Goal: Information Seeking & Learning: Learn about a topic

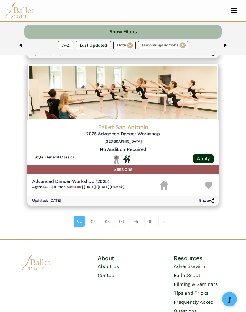
scroll to position [1426, 0]
click at [173, 216] on div "01 02 03 04 05 06" at bounding box center [122, 222] width 203 height 12
click at [168, 216] on link "Page navigation example" at bounding box center [163, 222] width 11 height 12
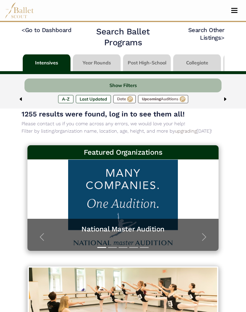
click at [43, 32] on link "< Go to Dashboard" at bounding box center [46, 29] width 50 height 7
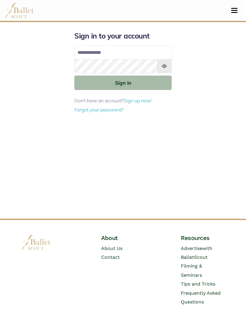
click at [16, 16] on img at bounding box center [19, 10] width 29 height 16
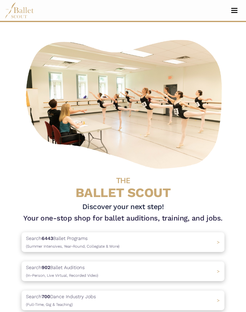
click at [159, 243] on div "Search 6443 Ballet Programs (Summer Intensives, Year-Round, Collegiate & More) >" at bounding box center [122, 243] width 203 height 20
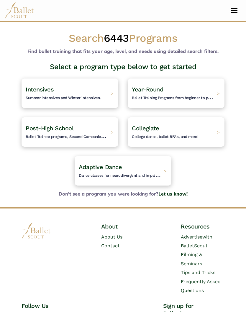
click at [154, 177] on span "Dance classes for neurodivergent and impaired people." at bounding box center [127, 174] width 97 height 7
click at [105, 93] on div "Intensives Summer intensives and Winter intensives. >" at bounding box center [69, 93] width 97 height 29
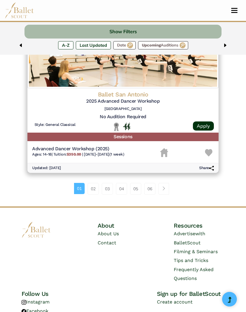
scroll to position [1458, 0]
click at [164, 187] on span "Page navigation example" at bounding box center [163, 189] width 4 height 4
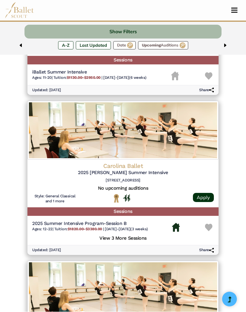
scroll to position [784, 0]
click at [143, 227] on span "7/7/25-7/26/25 (3 weeks)" at bounding box center [126, 229] width 43 height 4
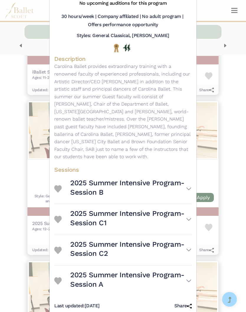
scroll to position [79, 0]
click at [178, 271] on h3 "2025 Summer Intensive Program-Session A" at bounding box center [127, 280] width 115 height 19
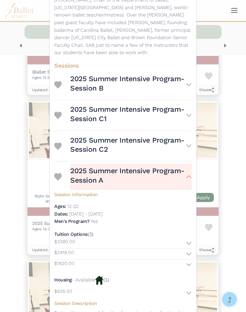
scroll to position [184, 0]
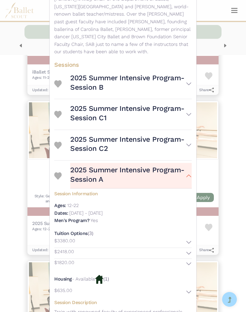
click at [185, 138] on h3 "2025 Summer Intensive Program-Session C2" at bounding box center [127, 144] width 115 height 19
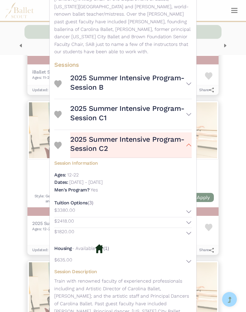
click at [185, 109] on h3 "2025 Summer Intensive Program-Session C1" at bounding box center [127, 113] width 115 height 19
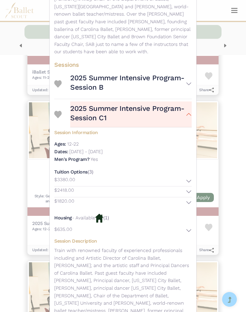
click at [172, 73] on h3 "2025 Summer Intensive Program-Session B" at bounding box center [127, 82] width 115 height 19
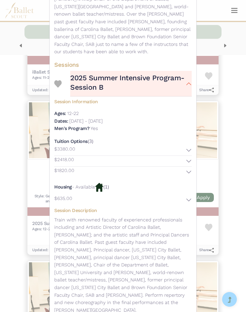
click at [206, 103] on div "Carolina Ballet - Intensive - 2025 Ruth S. Shur Summer Intensive Visit Website …" at bounding box center [123, 156] width 246 height 312
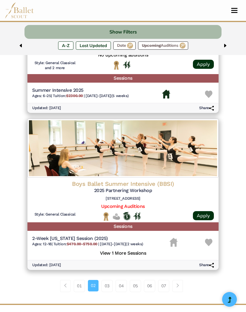
scroll to position [1387, 0]
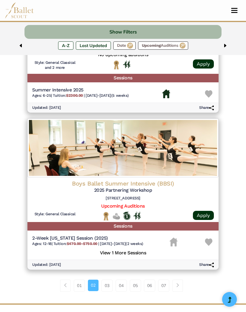
click at [187, 280] on div "01 02 03 04 05 06 07" at bounding box center [122, 286] width 203 height 12
click at [183, 280] on link "Page navigation example" at bounding box center [177, 286] width 11 height 12
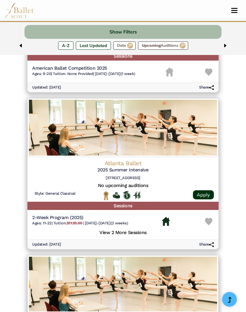
scroll to position [1241, 0]
click at [132, 166] on div "Atlanta Ballet 2025 Summer Intensive 1695 Marietta Blvd NW, Atlanta, GA 30318" at bounding box center [122, 172] width 181 height 24
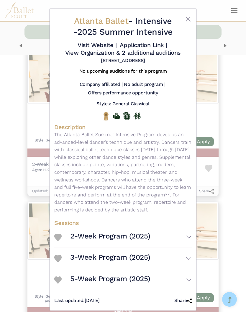
scroll to position [1294, 0]
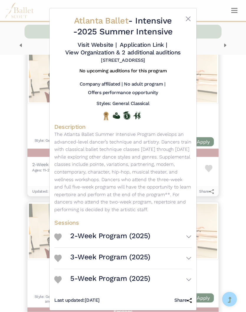
click at [178, 278] on button "5-Week Program (2025)" at bounding box center [130, 280] width 121 height 16
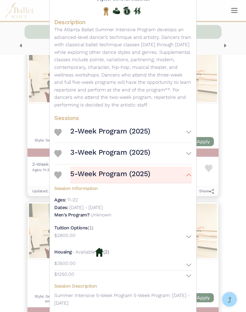
scroll to position [105, 0]
click at [186, 263] on button "$3500.00" at bounding box center [122, 265] width 137 height 11
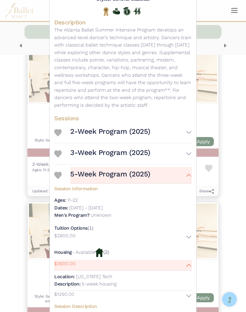
click at [188, 294] on button "$1250.00" at bounding box center [122, 296] width 137 height 11
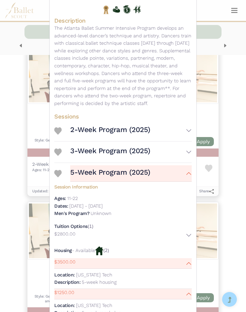
scroll to position [48, 0]
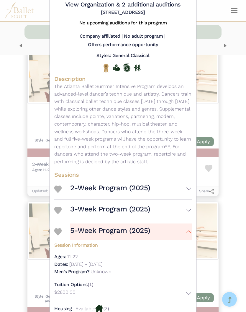
click at [180, 206] on button "3-Week Program (2025)" at bounding box center [130, 210] width 121 height 16
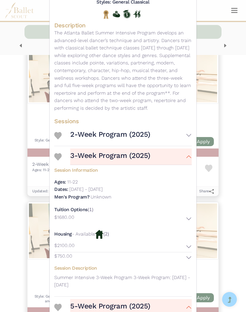
scroll to position [102, 0]
click at [195, 216] on div "Atlanta Ballet - Intensive - 2025 Summer Intensive Visit Website | Application …" at bounding box center [122, 207] width 147 height 600
click at [181, 256] on button "$750.00" at bounding box center [122, 258] width 137 height 11
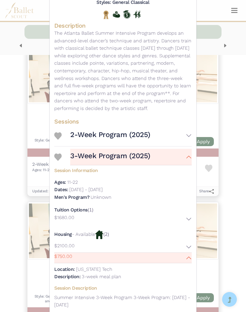
click at [185, 242] on button "$2100.00" at bounding box center [122, 247] width 137 height 11
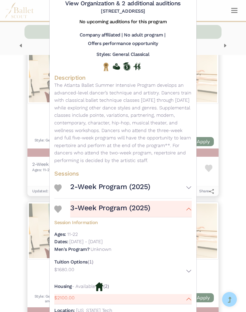
scroll to position [47, 0]
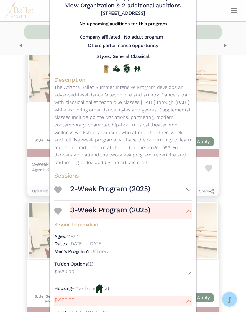
click at [188, 188] on button "2-Week Program (2025)" at bounding box center [130, 190] width 121 height 16
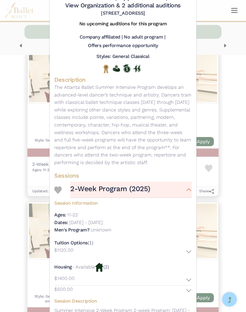
click at [211, 231] on div "Atlanta Ballet - Intensive - 2025 Summer Intensive Visit Website | Application …" at bounding box center [123, 156] width 246 height 312
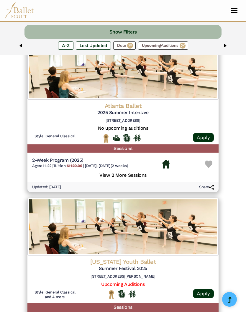
scroll to position [1298, 0]
click at [210, 158] on div "2-Week Program (2025) Ages: 11-22 | Tuition: $1120.00 | 6/23/25-7/3/25 (2 weeks)" at bounding box center [122, 165] width 181 height 14
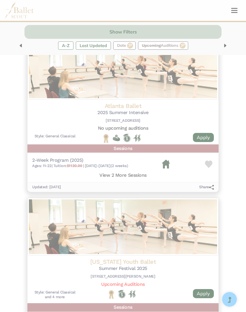
scroll to position [0, 0]
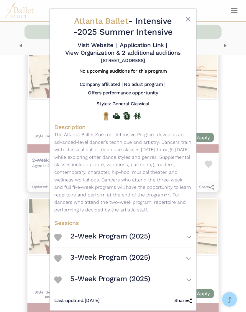
click at [56, 237] on img at bounding box center [57, 237] width 7 height 7
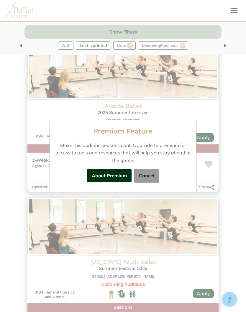
click at [154, 183] on button "Cancel" at bounding box center [146, 176] width 25 height 14
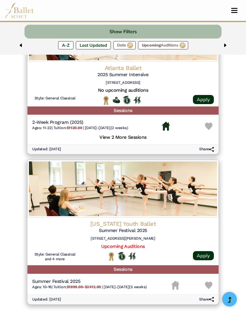
scroll to position [1336, 0]
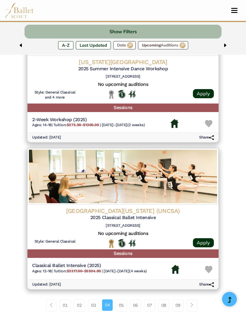
scroll to position [1342, 0]
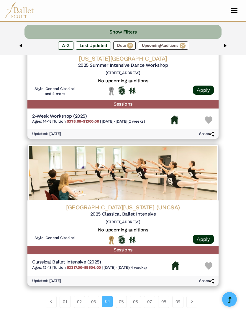
click at [196, 296] on link "Page navigation example" at bounding box center [191, 302] width 11 height 12
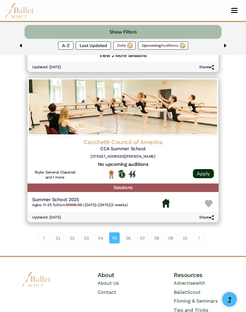
scroll to position [1424, 0]
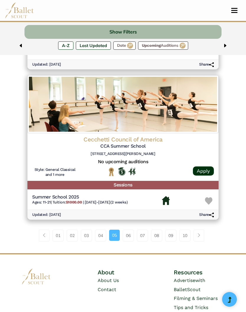
click at [204, 230] on link "Page navigation example" at bounding box center [198, 236] width 11 height 12
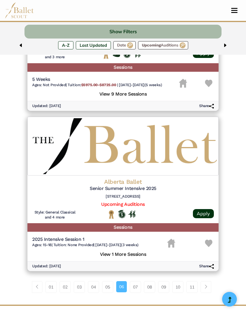
scroll to position [1387, 0]
click at [209, 281] on link "Page navigation example" at bounding box center [205, 287] width 11 height 12
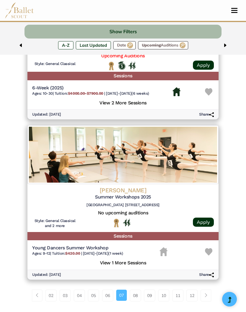
scroll to position [1374, 0]
click at [207, 290] on link "Page navigation example" at bounding box center [205, 296] width 11 height 12
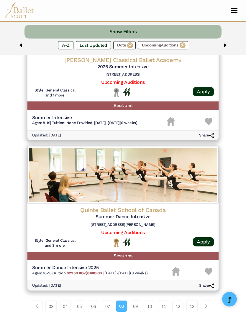
scroll to position [1341, 0]
click at [208, 301] on link "Page navigation example" at bounding box center [205, 307] width 11 height 12
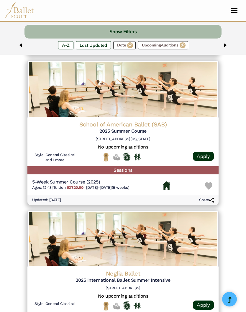
scroll to position [506, 0]
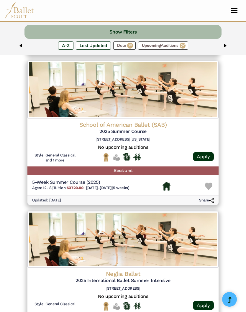
click at [171, 122] on h4 "School of American Ballet (SAB)" at bounding box center [122, 125] width 181 height 8
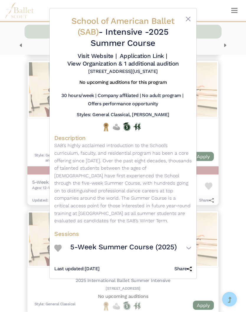
click at [183, 241] on button "5-Week Summer Course (2025)" at bounding box center [130, 248] width 121 height 16
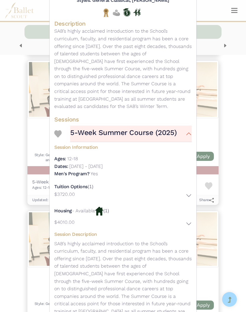
scroll to position [114, 0]
click at [190, 219] on button "$4010.00" at bounding box center [122, 224] width 137 height 11
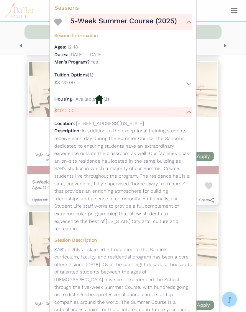
scroll to position [226, 0]
click at [221, 139] on div "School of American Ballet (SAB) - Intensive - 2025 Summer Course Visit Website …" at bounding box center [123, 156] width 246 height 312
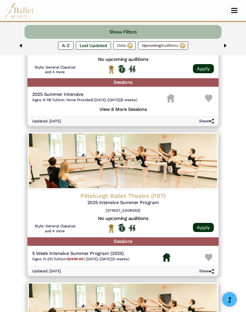
scroll to position [893, 0]
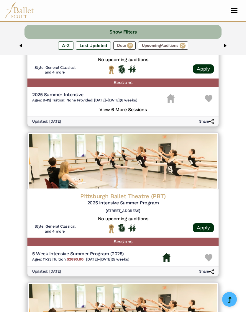
click at [148, 200] on h5 "2025 Intensive Summer Program" at bounding box center [122, 203] width 181 height 6
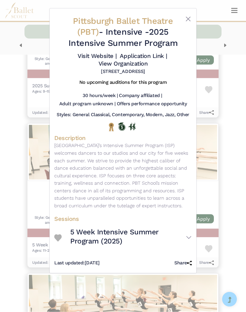
scroll to position [902, 0]
click at [186, 236] on button "5 Week Intensive Summer Program (2025)" at bounding box center [130, 238] width 121 height 26
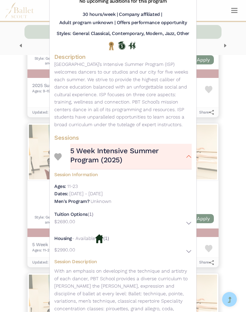
scroll to position [88, 0]
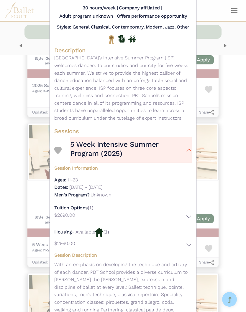
click at [190, 212] on button "$2690.00" at bounding box center [122, 217] width 137 height 11
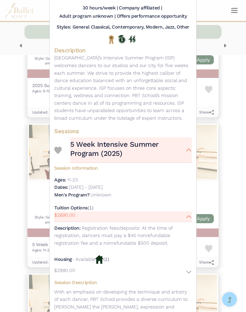
click at [188, 215] on button "$2690.00" at bounding box center [122, 217] width 137 height 11
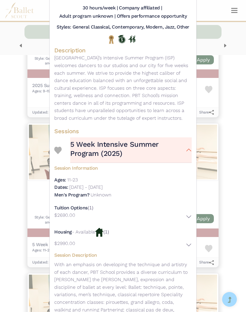
click at [186, 234] on div "Housing - Available (1) $2990.00 Location: Chatham University Description:" at bounding box center [122, 237] width 137 height 25
click at [190, 240] on button "$2990.00" at bounding box center [122, 245] width 137 height 11
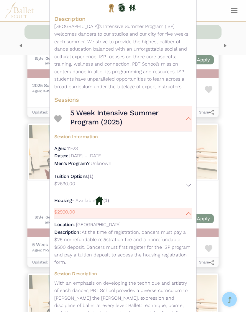
click at [186, 213] on button "$2990.00" at bounding box center [122, 213] width 137 height 11
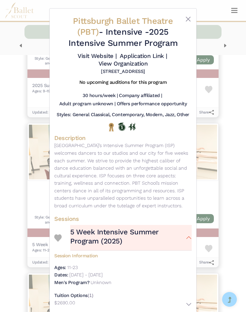
scroll to position [0, 0]
click at [217, 108] on div "Pittsburgh Ballet Theatre (PBT) - Intensive - 2025 Intensive Summer Program Vis…" at bounding box center [123, 156] width 246 height 312
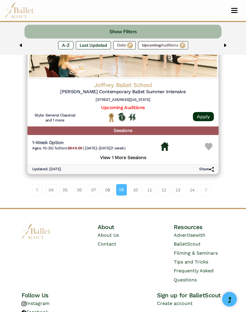
scroll to position [1473, 0]
click at [110, 185] on link "08" at bounding box center [107, 191] width 11 height 12
click at [185, 233] on link "Advertise with BalletScout" at bounding box center [189, 240] width 32 height 14
click at [106, 185] on link "08" at bounding box center [107, 191] width 11 height 12
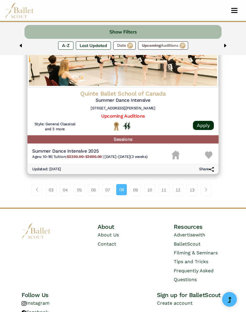
scroll to position [1457, 0]
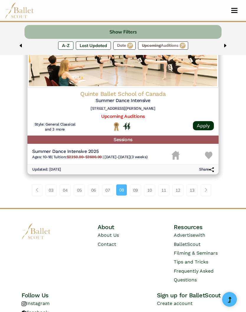
click at [102, 185] on link "07" at bounding box center [107, 191] width 11 height 12
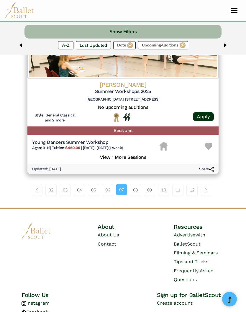
scroll to position [1480, 0]
click at [161, 185] on link "10" at bounding box center [163, 191] width 11 height 12
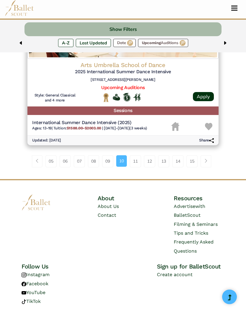
scroll to position [1505, 0]
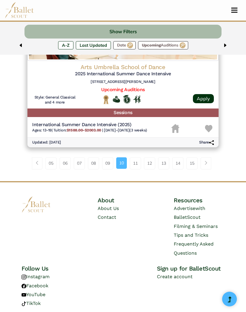
click at [200, 122] on div "International Summer Dance Intensive (2025) Ages: 13-19 | Tuition: $1588.00-$20…" at bounding box center [122, 129] width 181 height 14
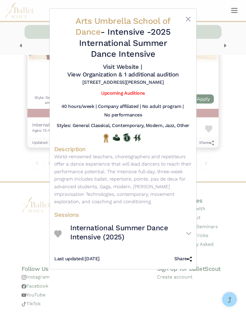
click at [95, 233] on h3 "International Summer Dance Intensive (2025)" at bounding box center [127, 232] width 115 height 19
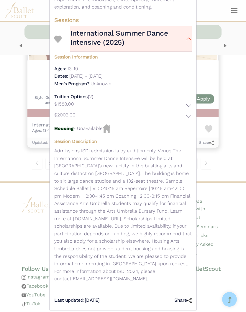
scroll to position [195, 0]
click at [221, 155] on div "Arts Umbrella School of Dance - Intensive - 2025 International Summer Dance Int…" at bounding box center [123, 156] width 246 height 312
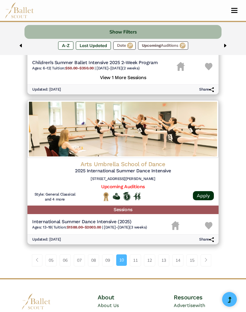
scroll to position [1408, 0]
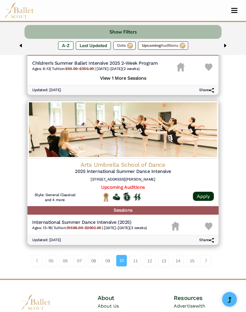
click at [141, 255] on link "11" at bounding box center [135, 261] width 11 height 12
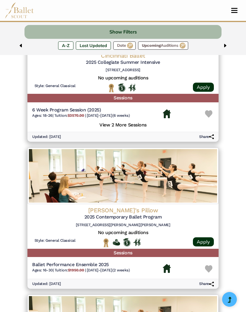
scroll to position [897, 0]
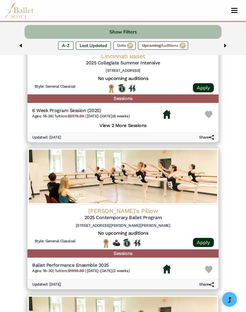
click at [47, 207] on h4 "[PERSON_NAME]'s Pillow" at bounding box center [122, 211] width 181 height 8
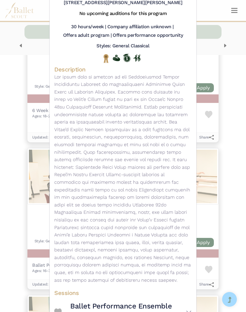
click at [77, 302] on h3 "Ballet Performance Ensemble 2025" at bounding box center [127, 311] width 115 height 19
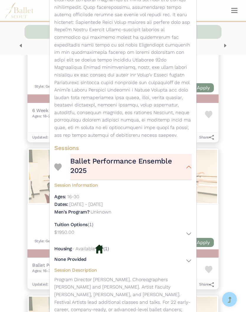
scroll to position [224, 0]
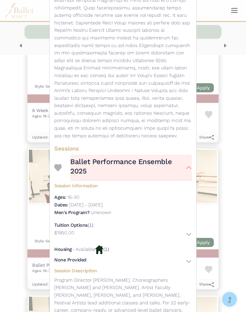
click at [11, 248] on div "Jacob's Pillow - Intensive - 2025 Contemporary Ballet Program Visit Website | A…" at bounding box center [123, 156] width 246 height 312
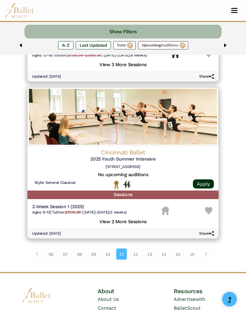
scroll to position [1434, 0]
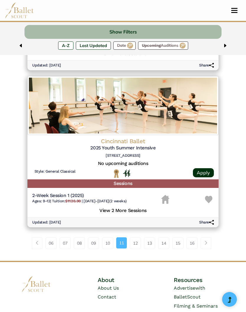
click at [135, 238] on link "12" at bounding box center [135, 244] width 11 height 12
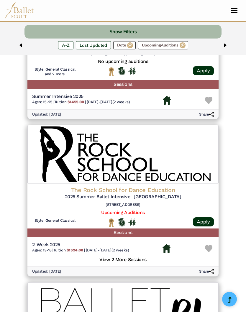
scroll to position [1201, 0]
click at [88, 256] on h5 "View 2 More Sessions" at bounding box center [122, 260] width 181 height 8
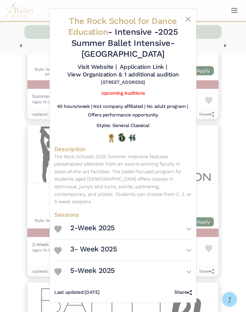
click at [100, 223] on h3 "2-Week 2025" at bounding box center [92, 227] width 44 height 9
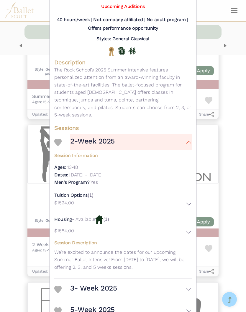
scroll to position [87, 0]
click at [79, 284] on h3 "3- Week 2025" at bounding box center [93, 288] width 47 height 9
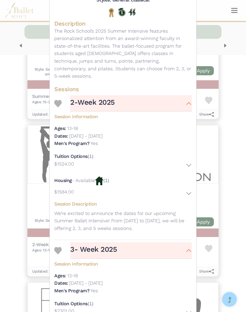
scroll to position [127, 0]
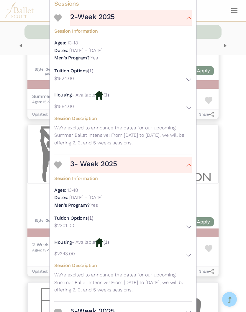
click at [74, 306] on button "5-Week 2025" at bounding box center [130, 312] width 121 height 16
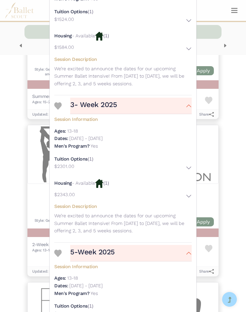
click at [87, 248] on h3 "5-Week 2025" at bounding box center [92, 252] width 44 height 9
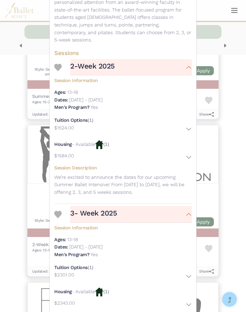
click at [74, 209] on h3 "3- Week 2025" at bounding box center [93, 213] width 47 height 9
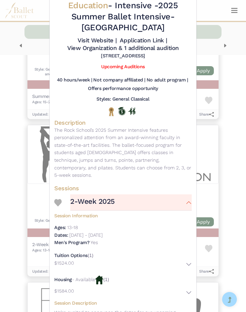
scroll to position [26, 0]
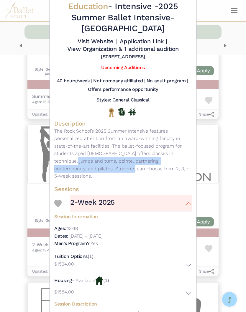
click at [225, 60] on div "The Rock School for Dance Education - Intensive - 2025 Summer Ballet Intensive-…" at bounding box center [123, 156] width 246 height 312
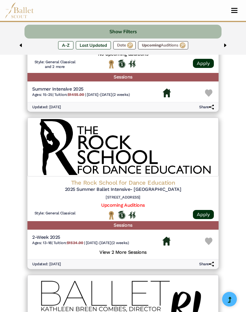
scroll to position [1209, 0]
click at [164, 187] on h5 "2025 Summer Ballet Intensive- Philadelphia" at bounding box center [122, 190] width 181 height 6
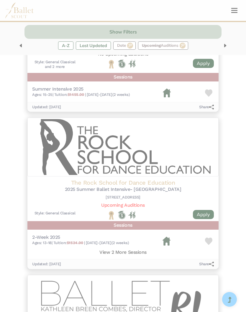
scroll to position [0, 0]
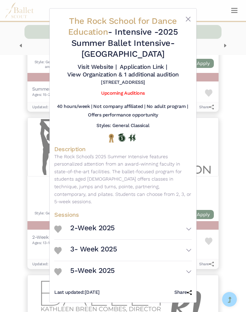
click at [86, 223] on h3 "2-Week 2025" at bounding box center [92, 227] width 44 height 9
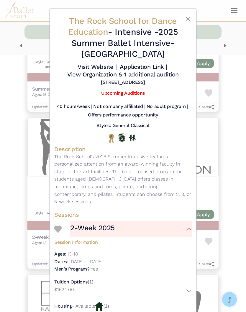
click at [24, 234] on div "The Rock School for Dance Education - Intensive - 2025 Summer Ballet Intensive-…" at bounding box center [123, 156] width 246 height 312
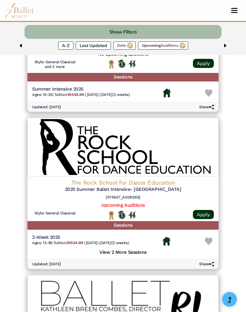
click at [128, 211] on img "In Person" at bounding box center [131, 215] width 7 height 8
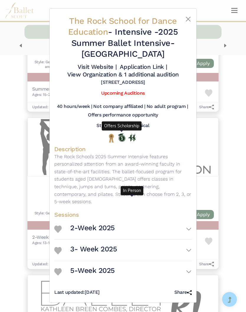
click at [120, 135] on img "Offers Scholarship" at bounding box center [121, 138] width 7 height 8
click at [111, 134] on img "National" at bounding box center [110, 138] width 7 height 9
click at [163, 137] on div at bounding box center [123, 138] width 128 height 9
click at [214, 113] on div "The Rock School for Dance Education - Intensive - 2025 Summer Ballet Intensive-…" at bounding box center [123, 156] width 246 height 312
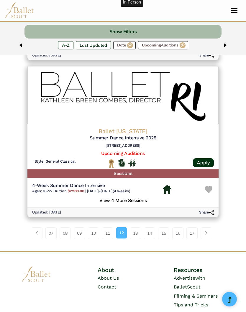
scroll to position [1417, 0]
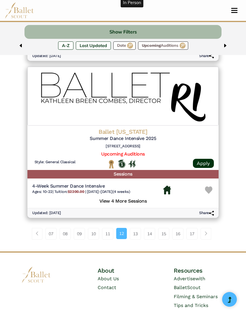
click at [136, 228] on link "13" at bounding box center [135, 234] width 11 height 12
